Goal: Task Accomplishment & Management: Use online tool/utility

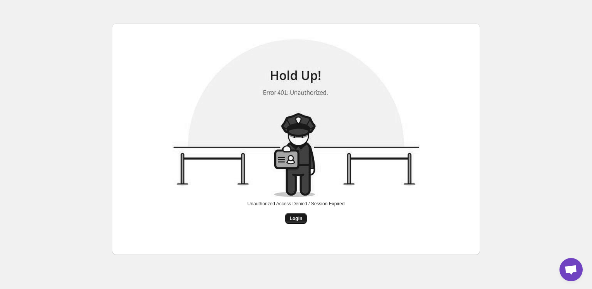
click at [299, 223] on button "Login" at bounding box center [296, 218] width 22 height 11
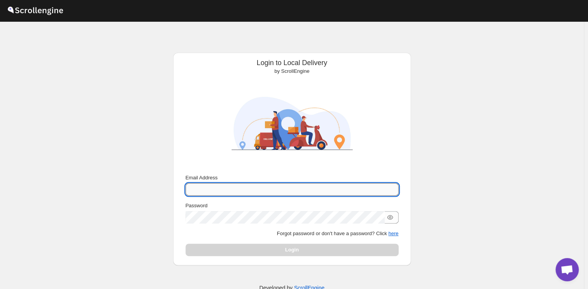
click at [273, 190] on input "Email Address" at bounding box center [292, 189] width 213 height 12
type input "[EMAIL_ADDRESS][PERSON_NAME][DOMAIN_NAME]"
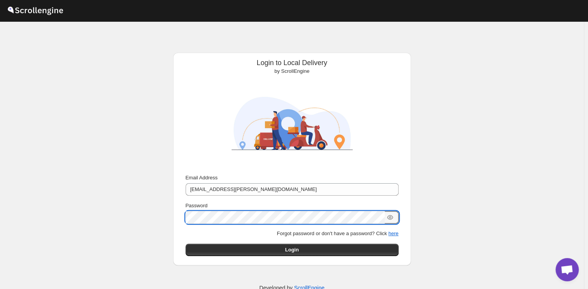
click at [186, 53] on button "Submit" at bounding box center [197, 57] width 22 height 8
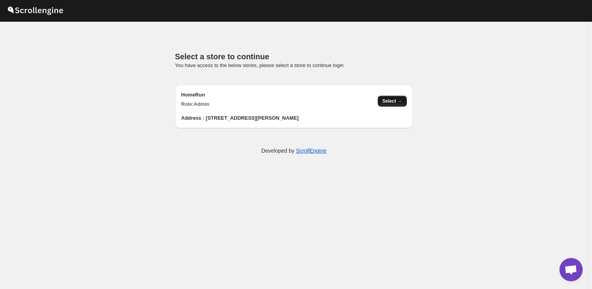
click at [388, 98] on button "Select →" at bounding box center [392, 101] width 29 height 11
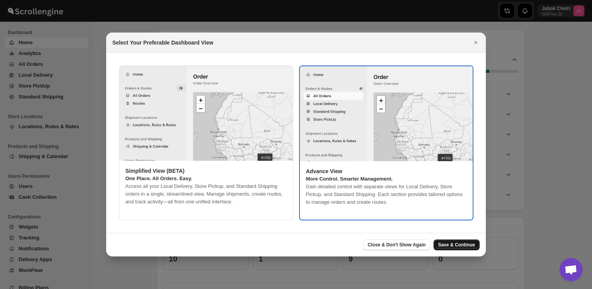
click at [463, 245] on span "Save & Continue" at bounding box center [456, 245] width 37 height 6
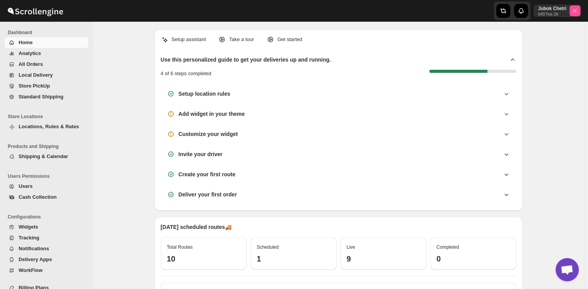
click at [31, 55] on span "Analytics" at bounding box center [30, 53] width 22 height 6
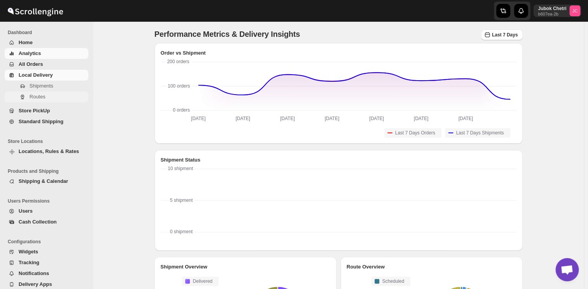
click at [46, 97] on span "Routes" at bounding box center [57, 97] width 57 height 8
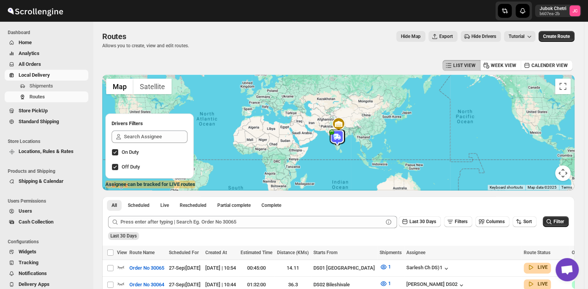
click at [45, 75] on span "Local Delivery" at bounding box center [34, 75] width 31 height 6
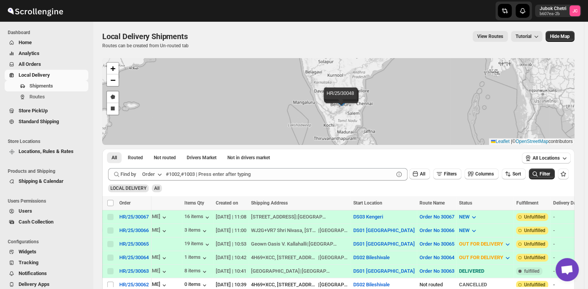
drag, startPoint x: 358, startPoint y: 38, endPoint x: 336, endPoint y: -29, distance: 70.4
click at [336, 0] on html "Skip to content Jubok Chetri b607ea-2b JC Dashboard Home Analytics All Orders L…" at bounding box center [294, 144] width 588 height 289
click at [40, 75] on span "Local Delivery" at bounding box center [34, 75] width 31 height 6
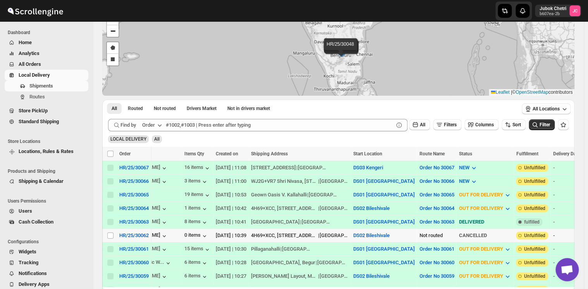
scroll to position [52, 0]
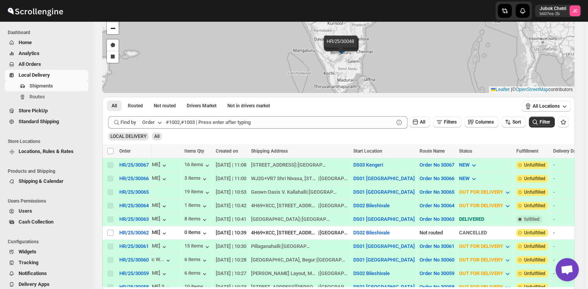
click at [28, 41] on span "Home" at bounding box center [25, 43] width 13 height 6
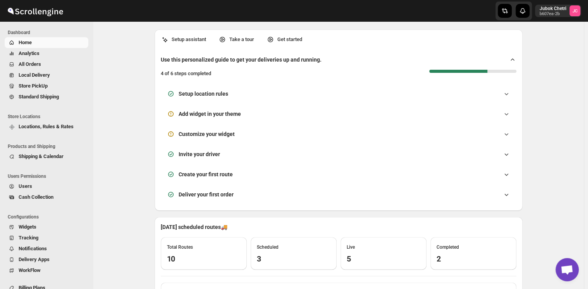
click at [33, 66] on span "All Orders" at bounding box center [30, 64] width 22 height 6
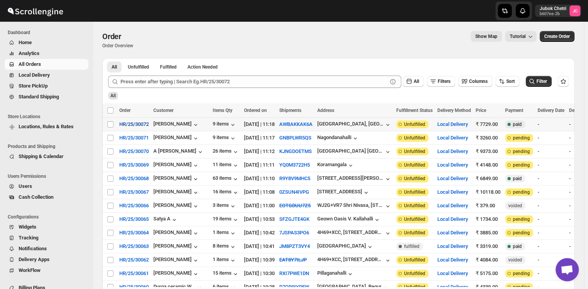
click at [135, 124] on span "HR/25/30072" at bounding box center [133, 125] width 29 height 8
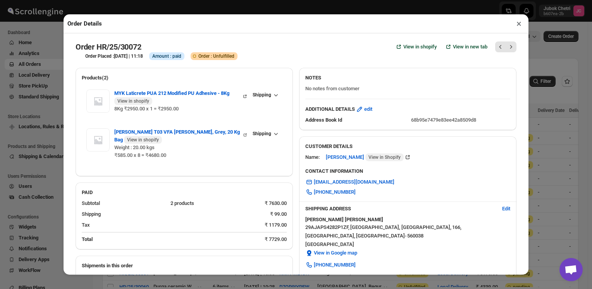
click at [520, 27] on button "×" at bounding box center [519, 23] width 11 height 11
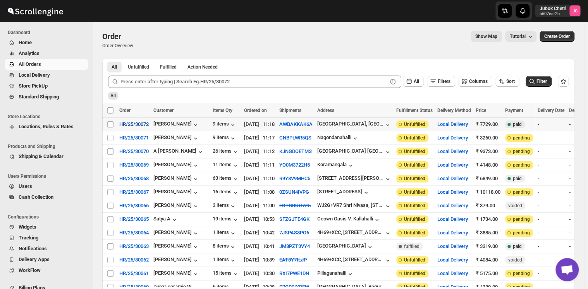
click at [144, 123] on span "HR/25/30072" at bounding box center [133, 125] width 29 height 8
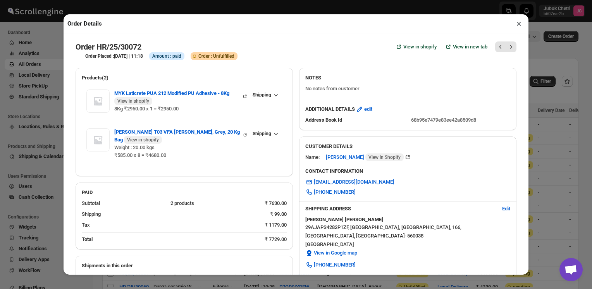
click at [519, 24] on button "×" at bounding box center [519, 23] width 11 height 11
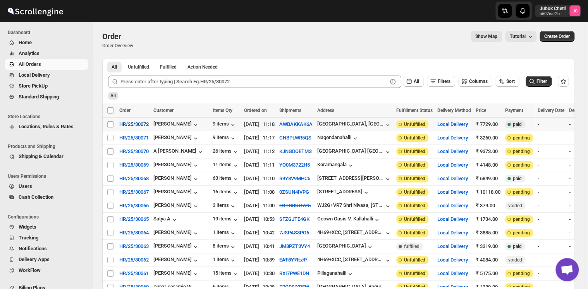
click at [123, 129] on button "HR/25/30072" at bounding box center [134, 124] width 39 height 12
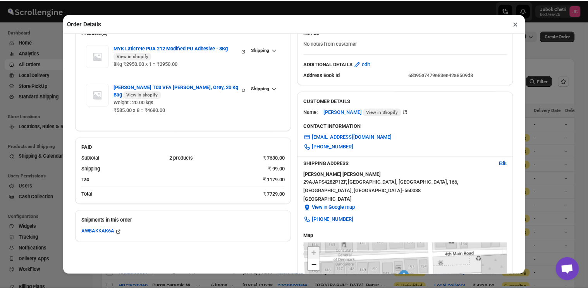
scroll to position [67, 0]
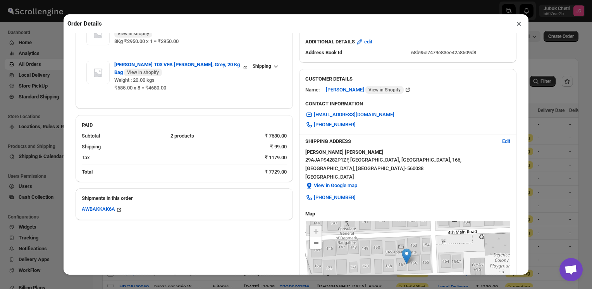
click at [517, 27] on button "×" at bounding box center [519, 23] width 11 height 11
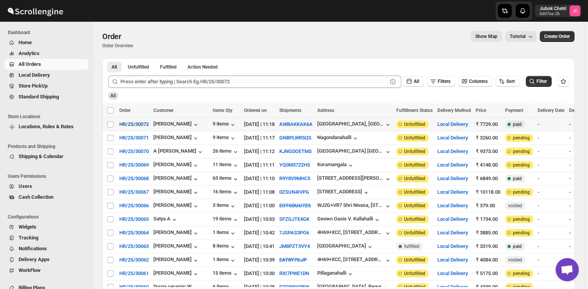
click at [130, 125] on span "HR/25/30072" at bounding box center [133, 125] width 29 height 8
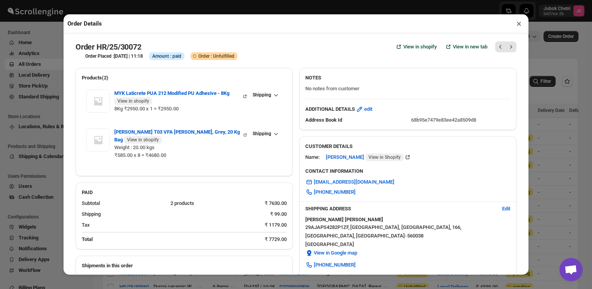
click at [517, 28] on button "×" at bounding box center [519, 23] width 11 height 11
